Goal: Task Accomplishment & Management: Manage account settings

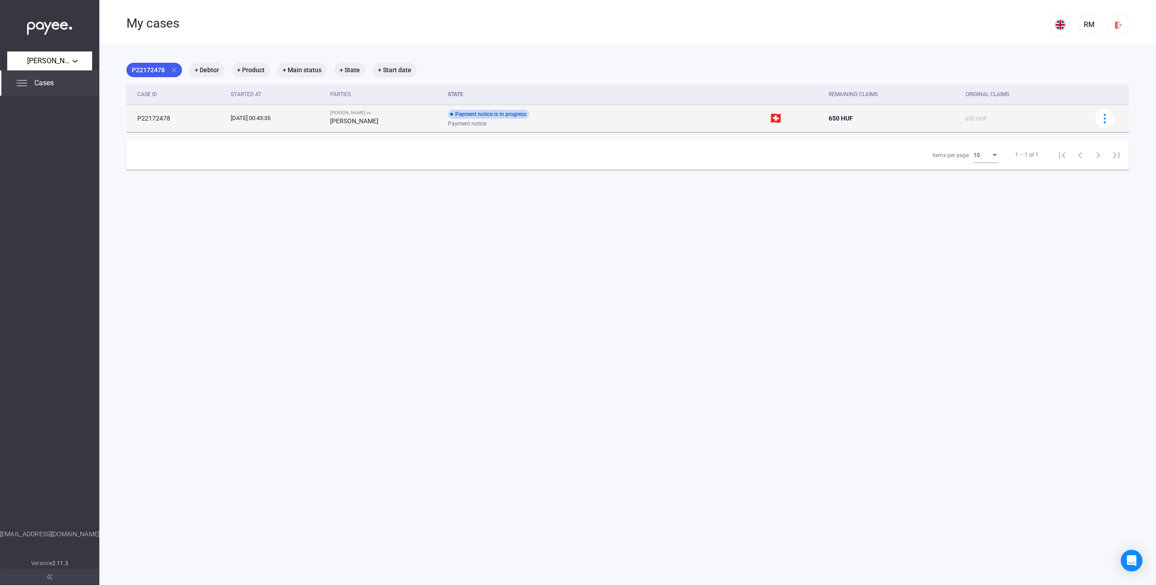
click at [968, 119] on span "650 HUF" at bounding box center [976, 119] width 22 height 6
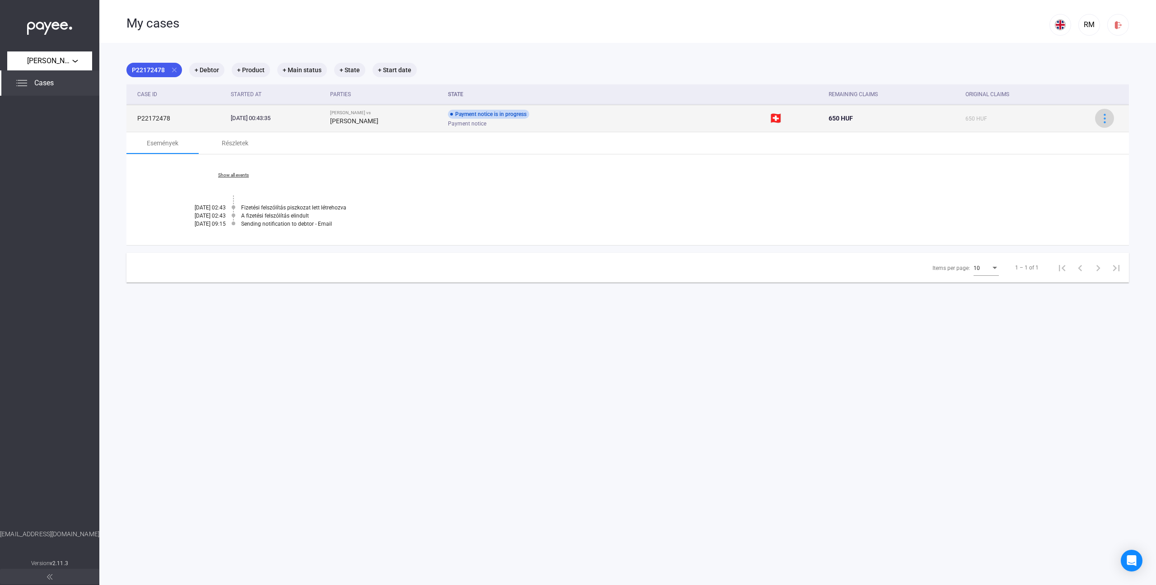
click at [1104, 122] on img at bounding box center [1104, 118] width 9 height 9
click at [834, 112] on div at bounding box center [578, 292] width 1156 height 585
click at [833, 117] on span "650 HUF" at bounding box center [841, 118] width 24 height 7
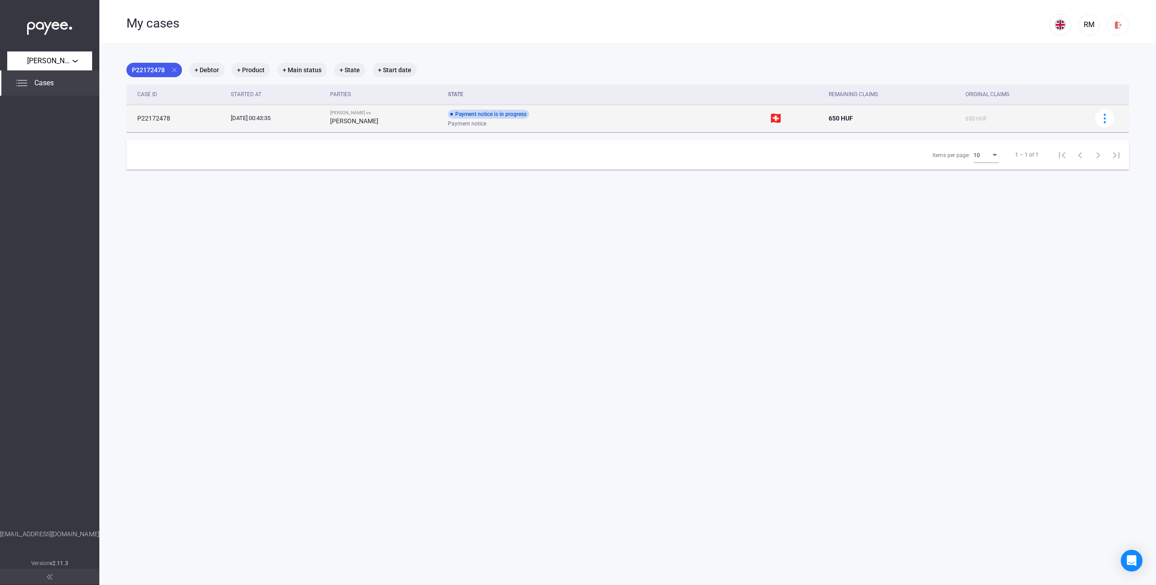
click at [835, 118] on span "650 HUF" at bounding box center [841, 118] width 24 height 7
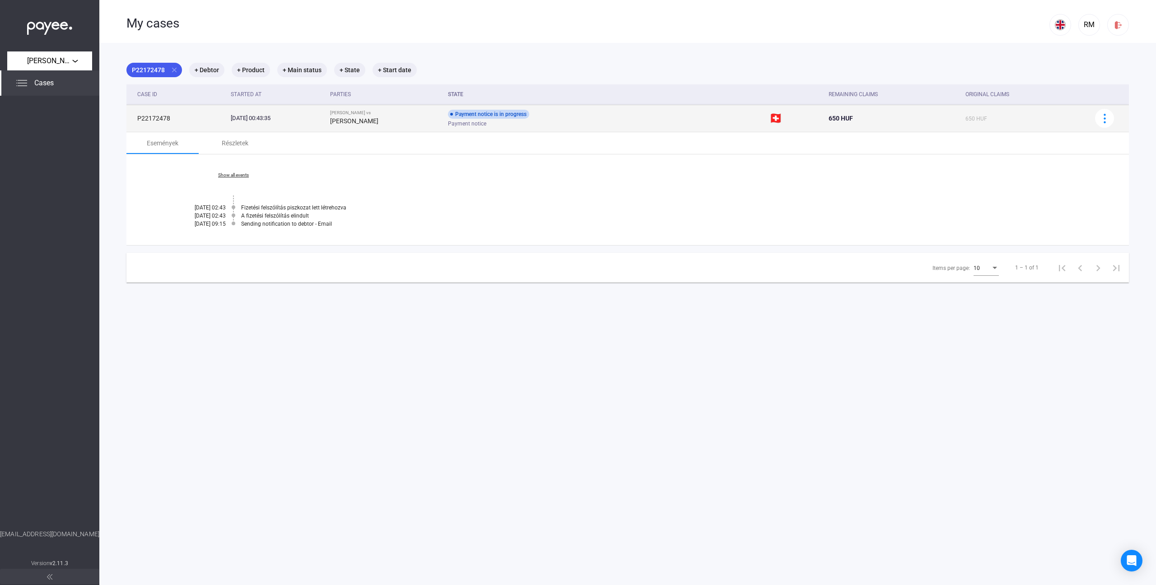
click at [775, 117] on td "🇨🇭" at bounding box center [787, 118] width 44 height 27
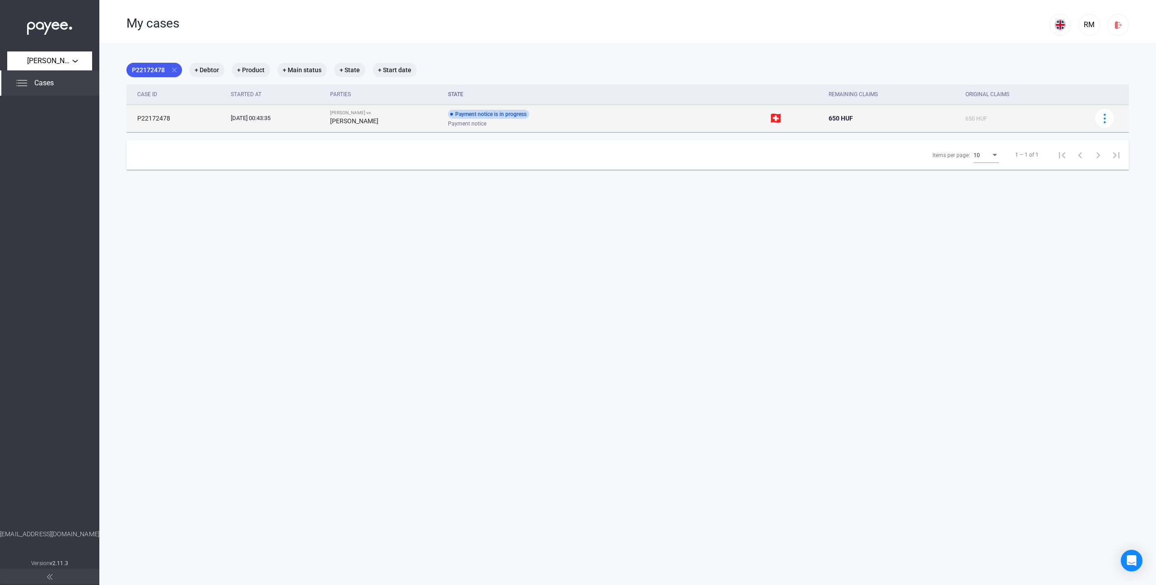
click at [773, 117] on td "🇨🇭" at bounding box center [787, 118] width 44 height 27
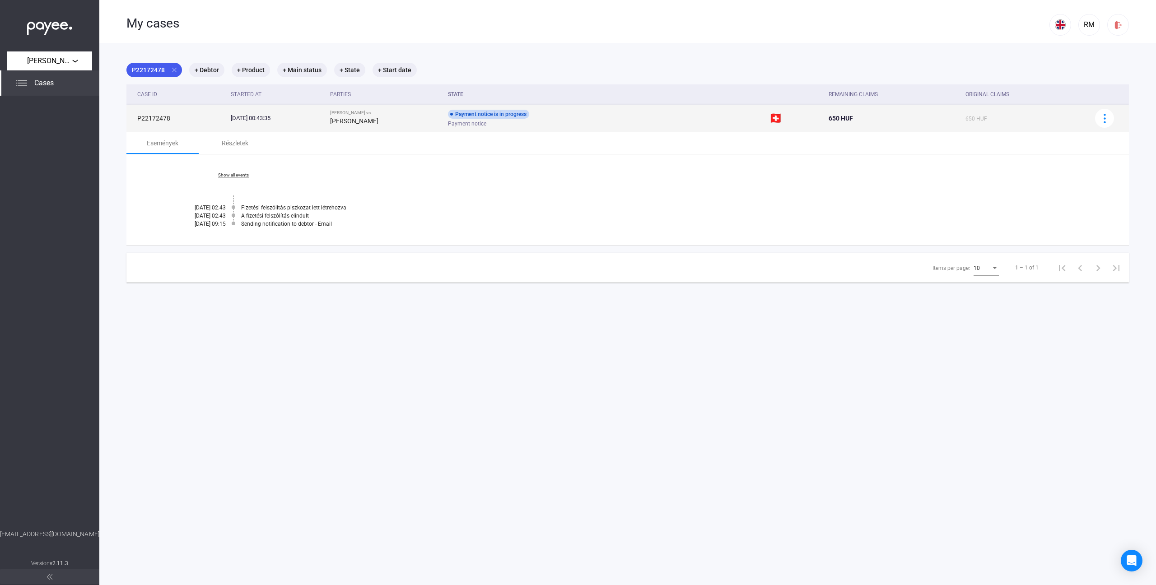
click at [415, 119] on div "[PERSON_NAME]" at bounding box center [385, 121] width 111 height 11
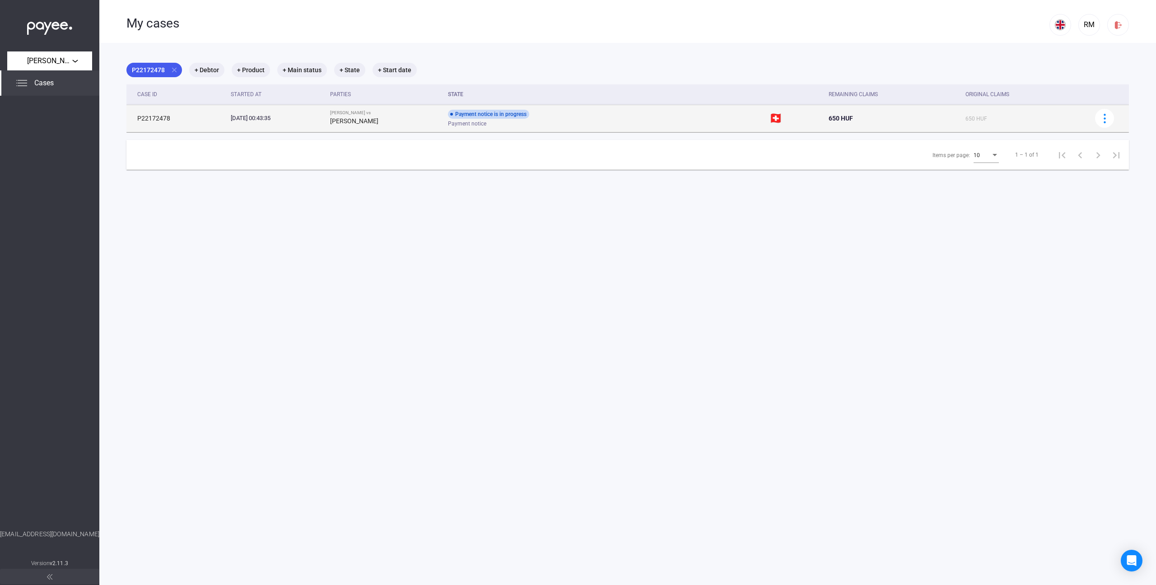
click at [415, 119] on div "[PERSON_NAME]" at bounding box center [385, 121] width 111 height 11
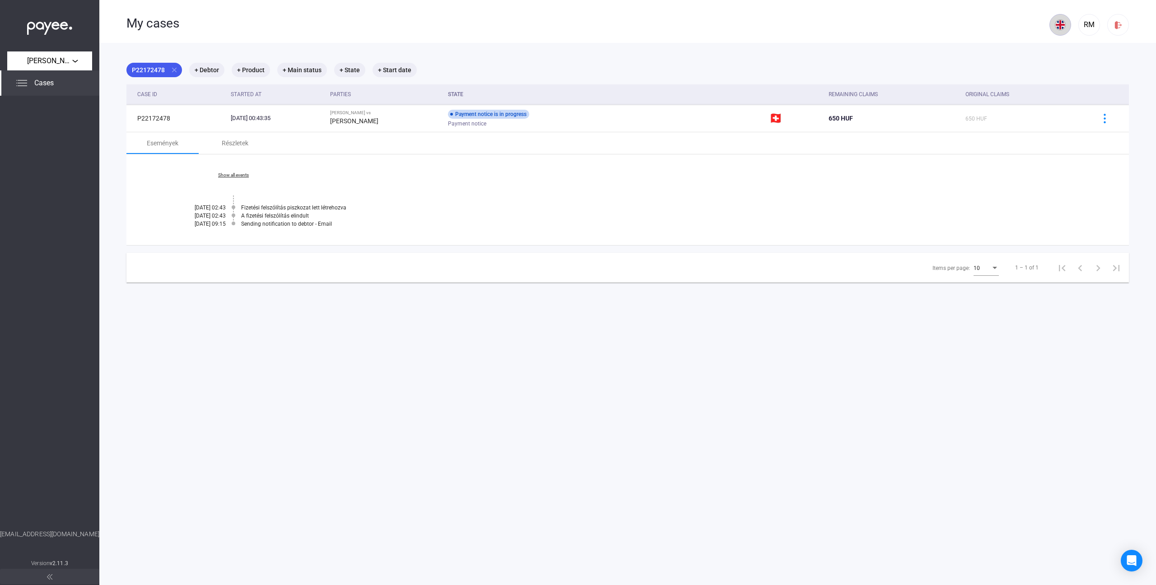
click at [1059, 27] on img at bounding box center [1060, 24] width 11 height 11
click at [1058, 71] on img at bounding box center [1062, 68] width 11 height 11
click at [72, 89] on div "Cases" at bounding box center [49, 82] width 99 height 25
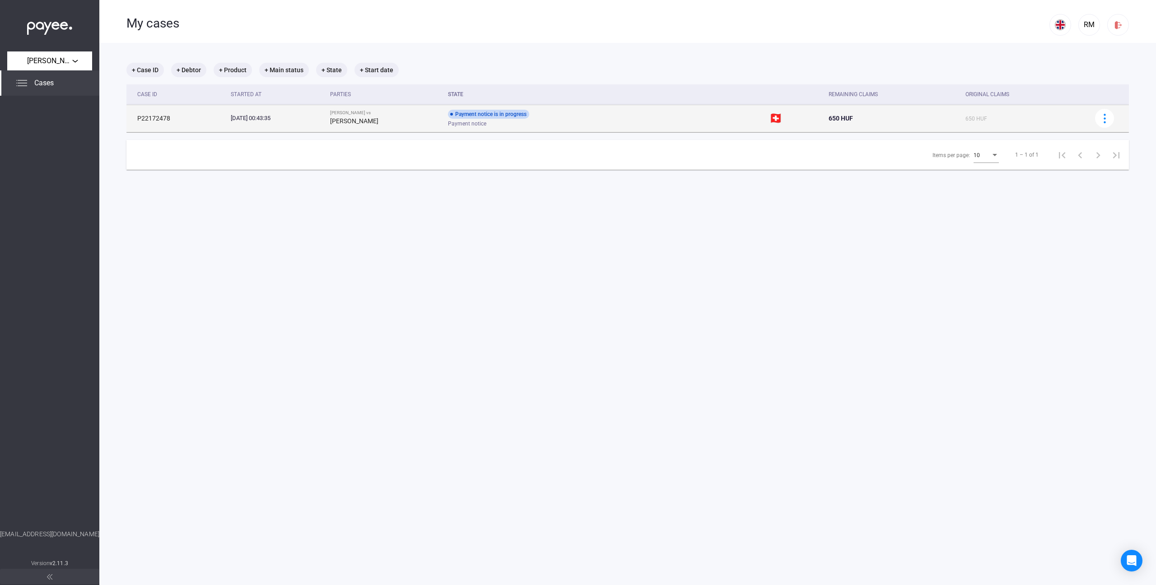
click at [517, 118] on div "Payment notice is in progress" at bounding box center [488, 114] width 81 height 9
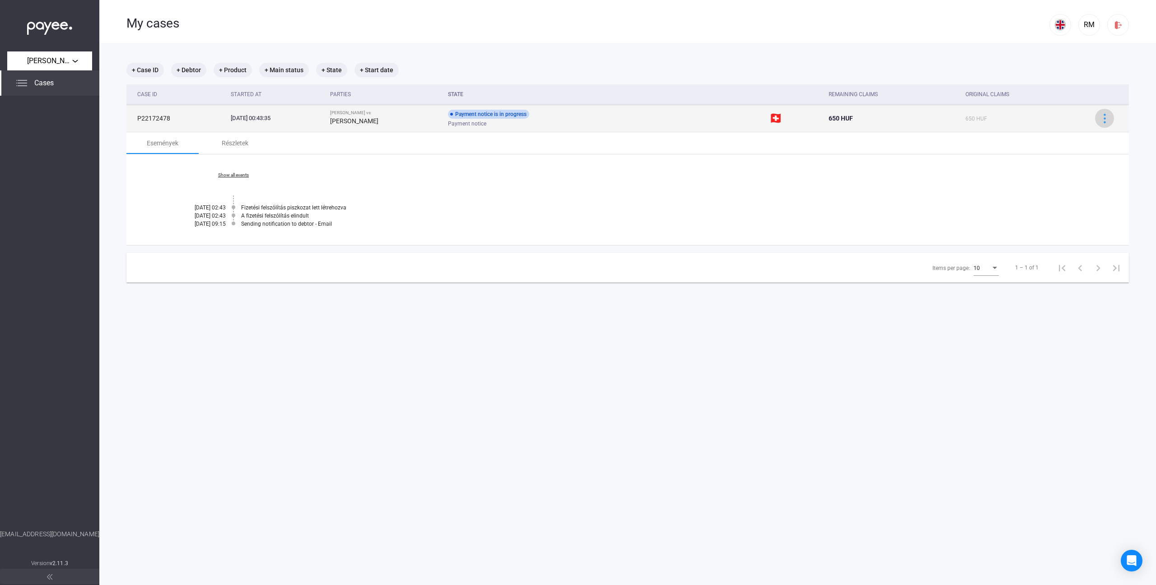
click at [1108, 118] on img at bounding box center [1104, 118] width 9 height 9
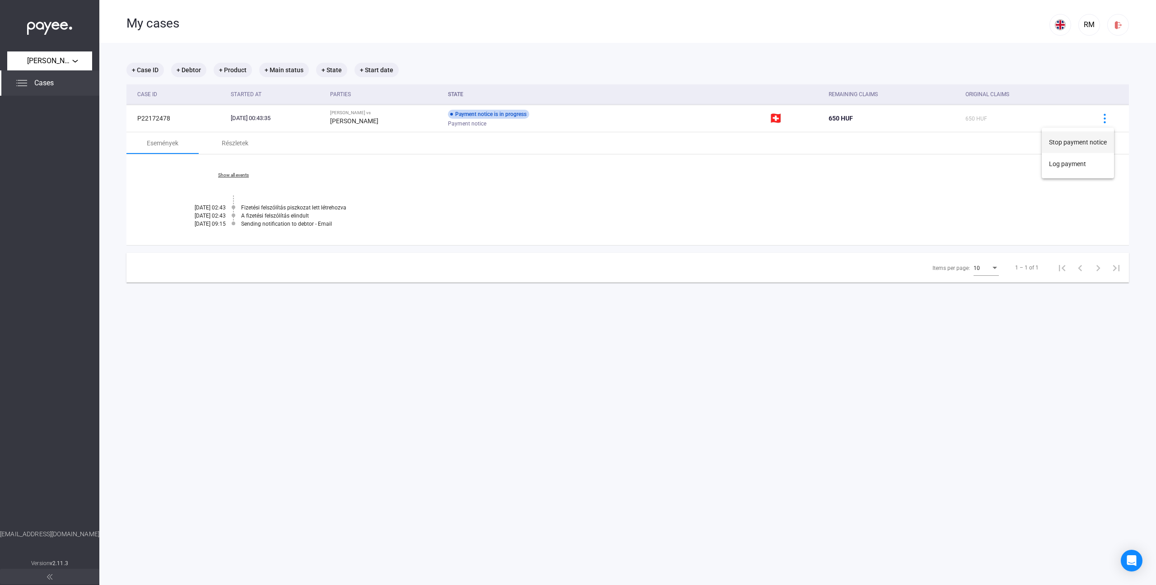
click at [1077, 144] on button "Stop payment notice" at bounding box center [1078, 142] width 72 height 22
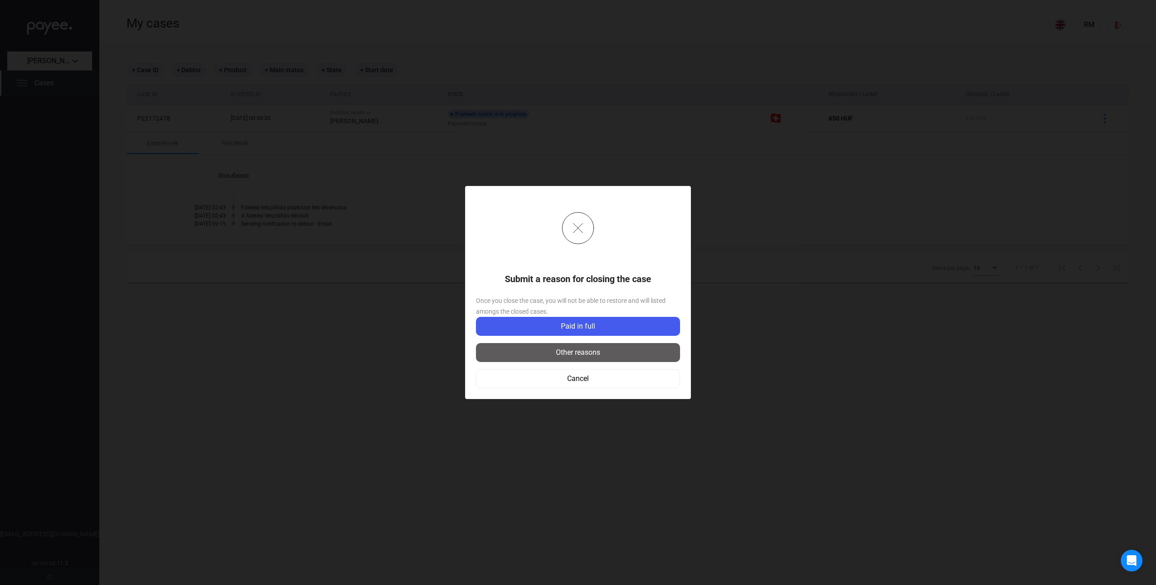
click at [591, 353] on div "Other reasons" at bounding box center [578, 352] width 199 height 11
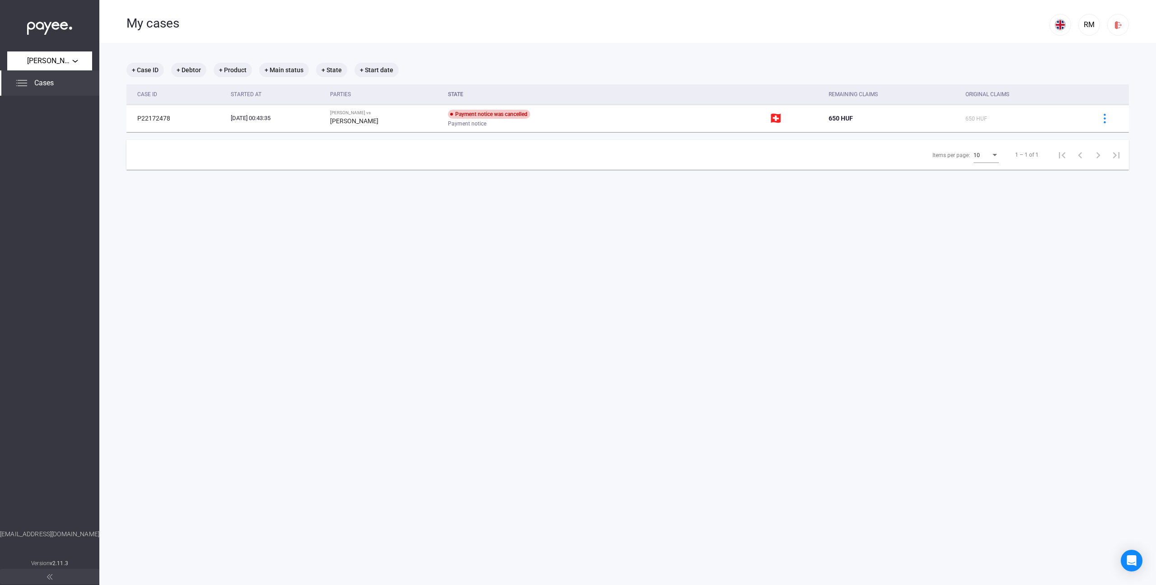
scroll to position [0, 0]
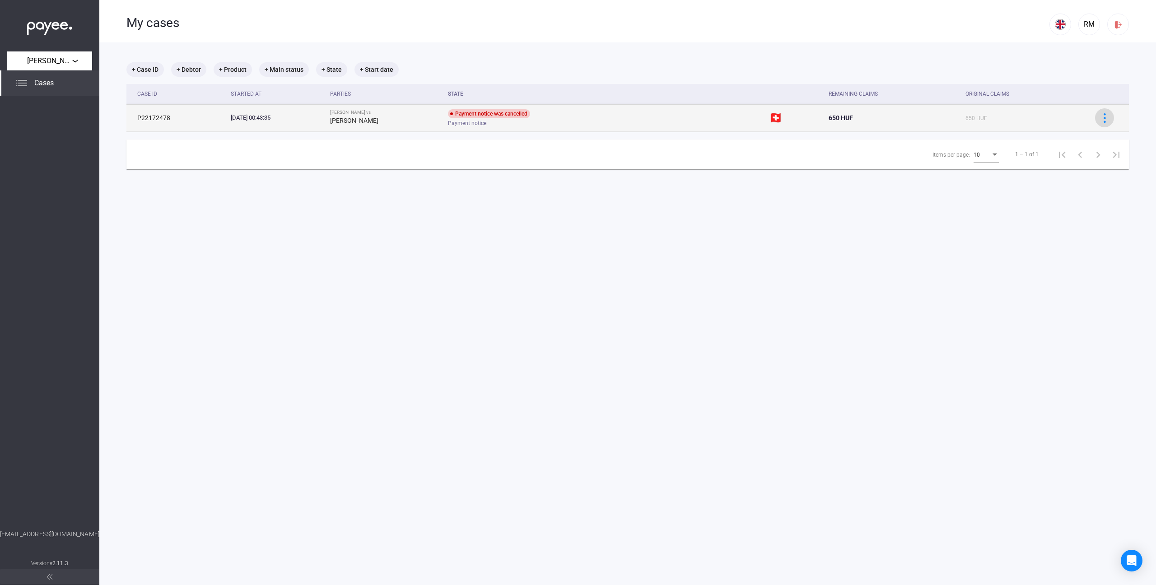
click at [1112, 119] on td at bounding box center [1108, 117] width 42 height 27
click at [1109, 120] on img at bounding box center [1104, 117] width 9 height 9
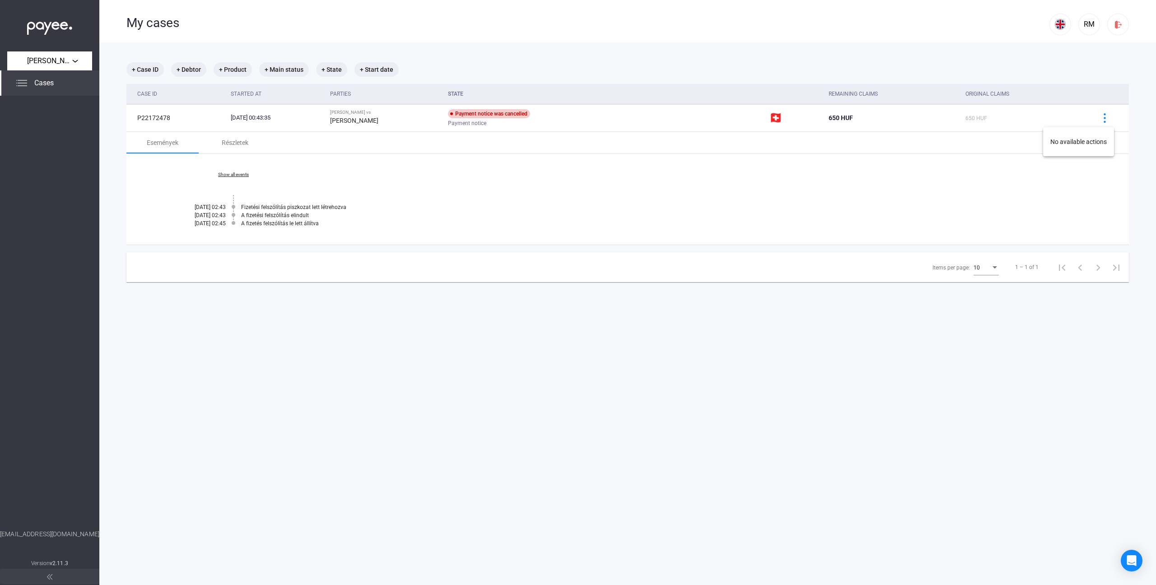
click at [54, 48] on div at bounding box center [578, 292] width 1156 height 585
click at [54, 32] on img at bounding box center [49, 26] width 45 height 19
